Goal: Task Accomplishment & Management: Manage account settings

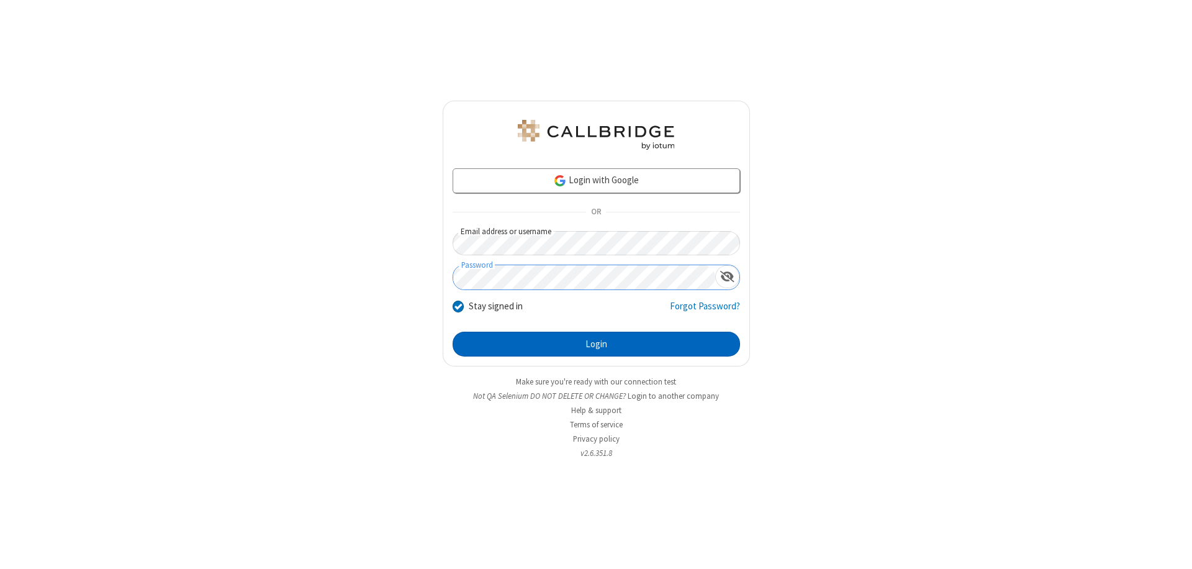
click at [596, 344] on button "Login" at bounding box center [596, 344] width 287 height 25
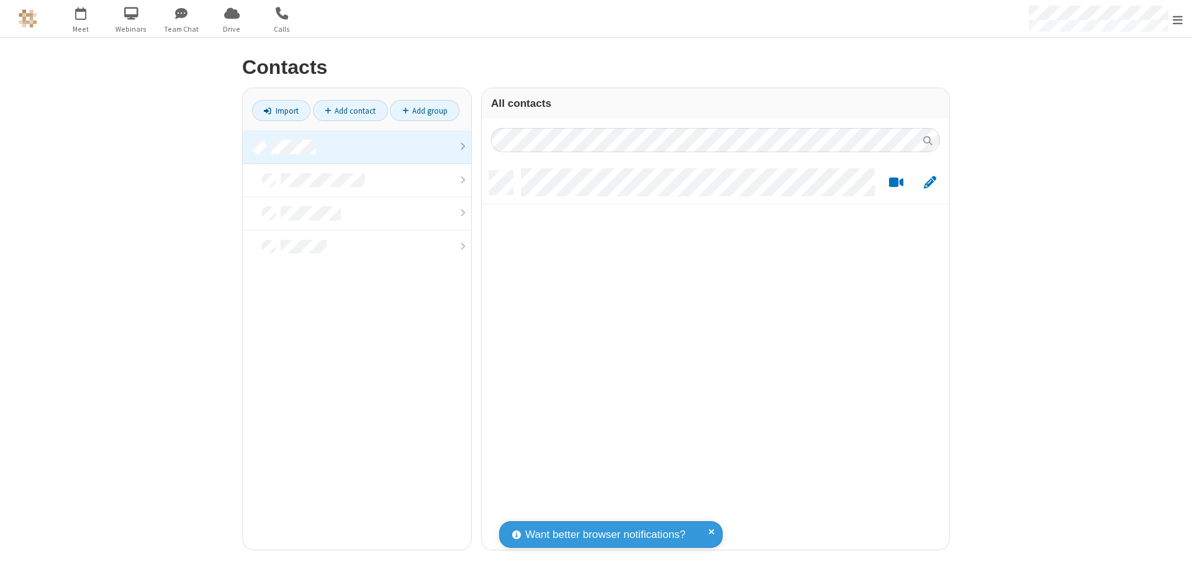
scroll to position [379, 458]
click at [357, 147] on link at bounding box center [357, 147] width 228 height 34
click at [350, 111] on link "Add contact" at bounding box center [350, 110] width 75 height 21
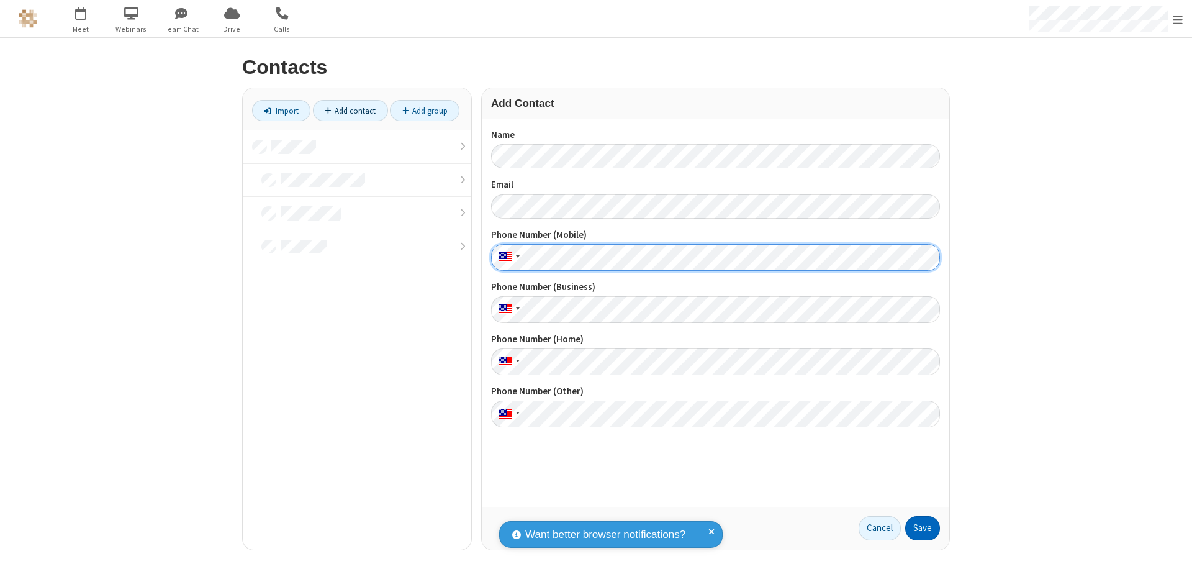
click at [923, 528] on button "Save" at bounding box center [922, 528] width 35 height 25
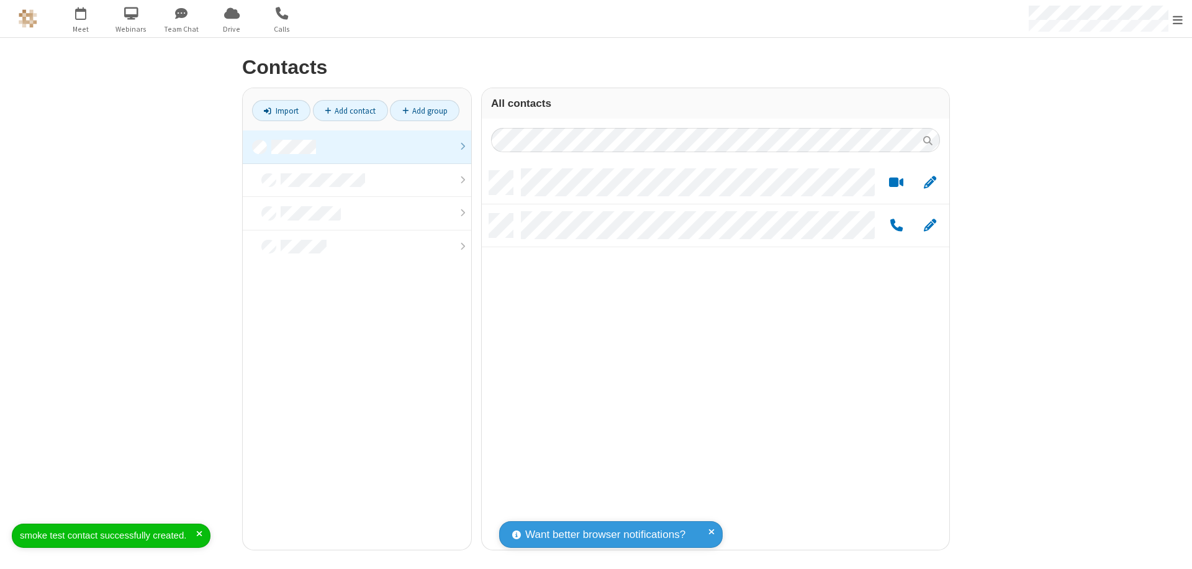
scroll to position [379, 458]
click at [350, 111] on link "Add contact" at bounding box center [350, 110] width 75 height 21
